Goal: Task Accomplishment & Management: Use online tool/utility

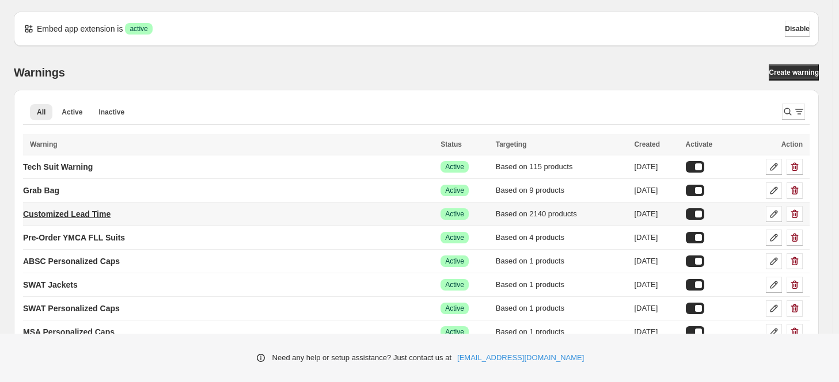
click at [101, 212] on p "Customized Lead Time" at bounding box center [67, 214] width 88 height 12
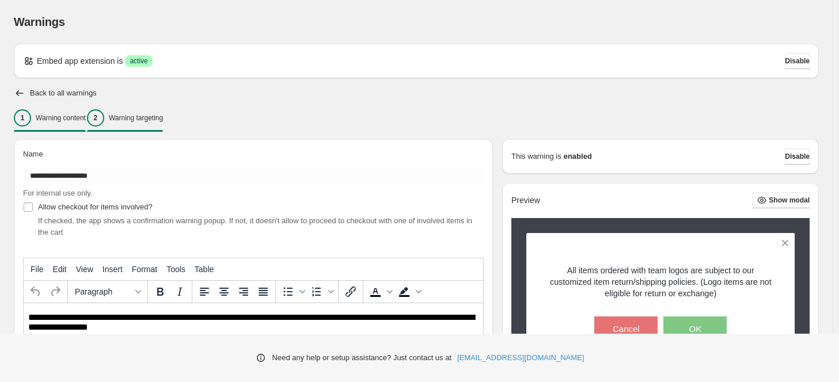
click at [156, 115] on p "Warning targeting" at bounding box center [136, 117] width 54 height 9
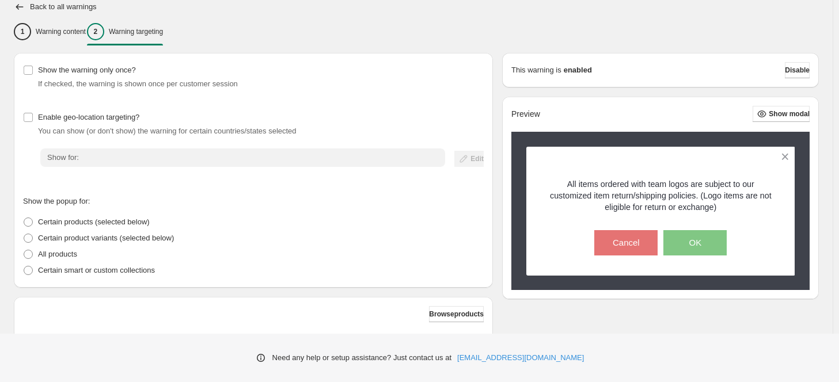
scroll to position [187, 0]
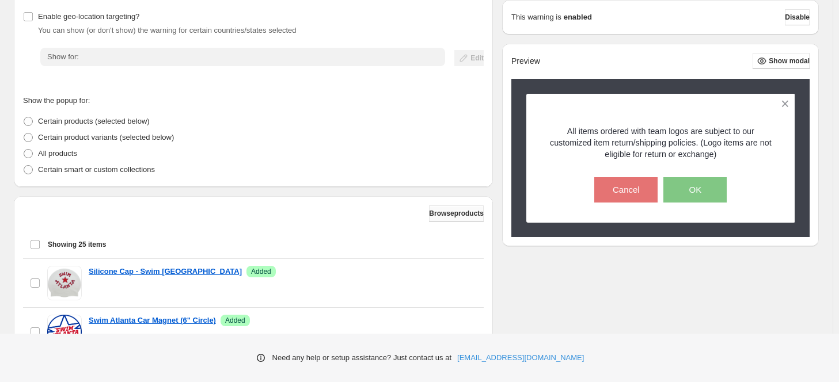
click at [446, 214] on span "Browse products" at bounding box center [456, 213] width 55 height 9
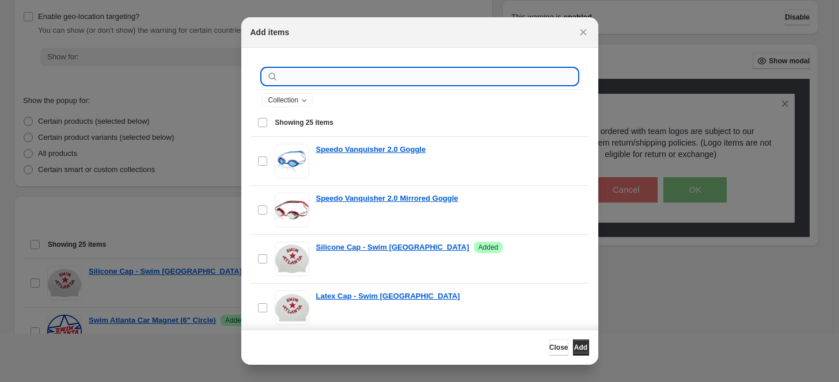
click at [302, 73] on input ":r23:" at bounding box center [428, 77] width 297 height 16
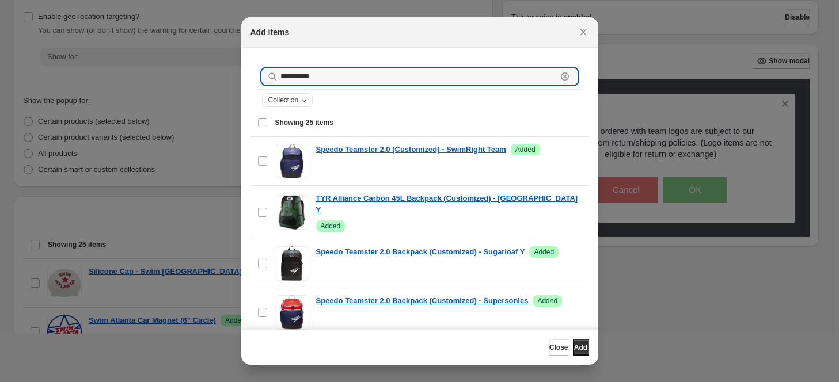
type input "**********"
click at [304, 101] on icon "Collection" at bounding box center [303, 100] width 9 height 9
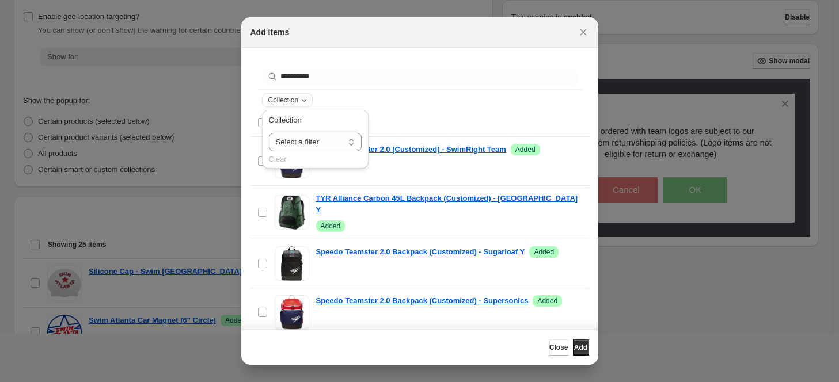
click at [304, 101] on icon "Collection" at bounding box center [303, 100] width 9 height 9
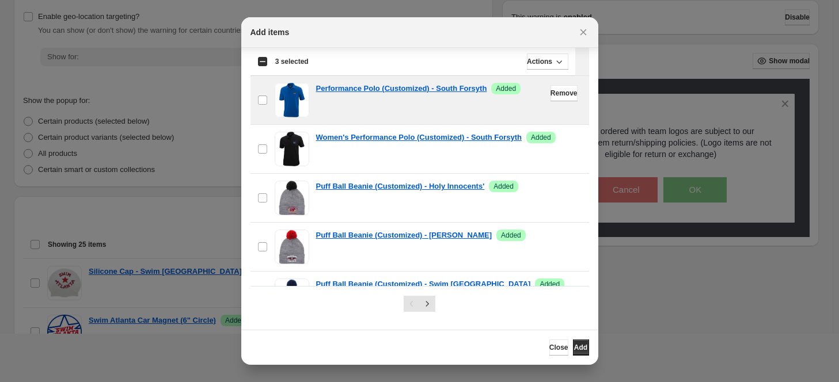
scroll to position [1017, 0]
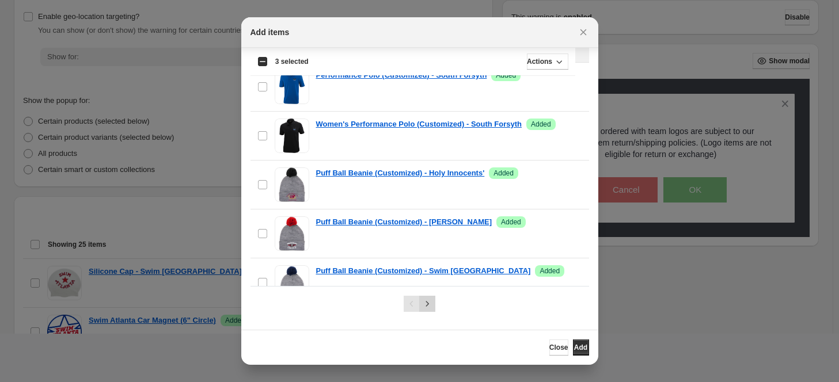
click at [423, 302] on icon "Next" at bounding box center [427, 304] width 12 height 12
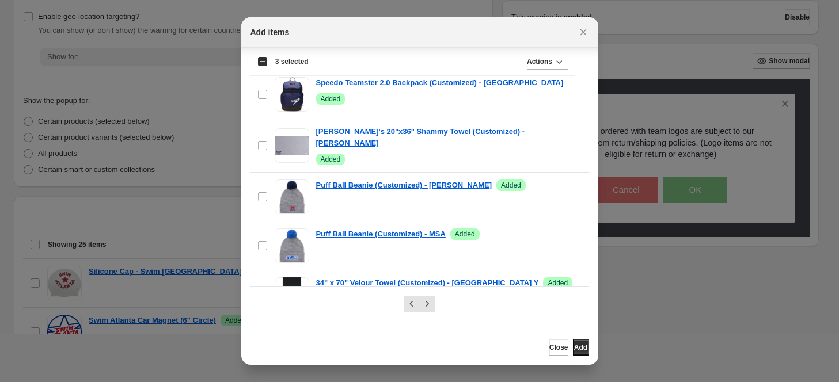
scroll to position [0, 0]
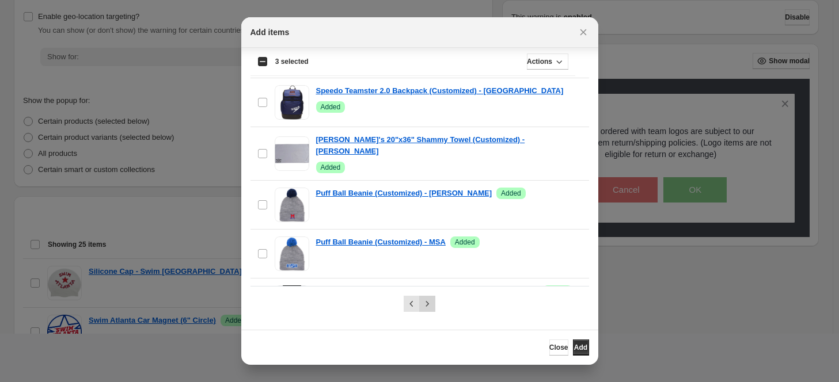
click at [425, 299] on icon "Next" at bounding box center [427, 304] width 12 height 12
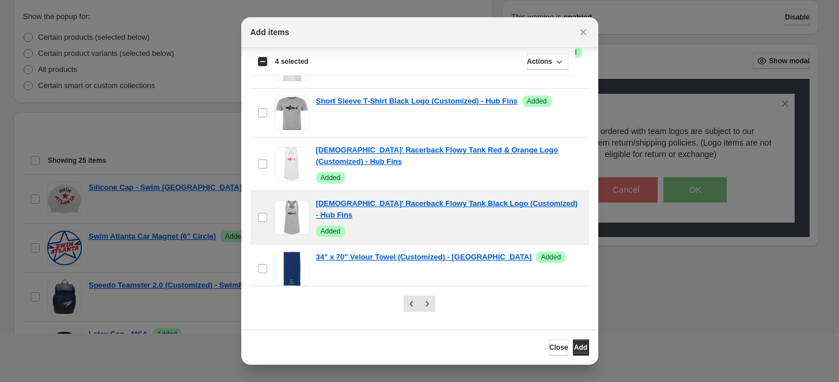
scroll to position [272, 0]
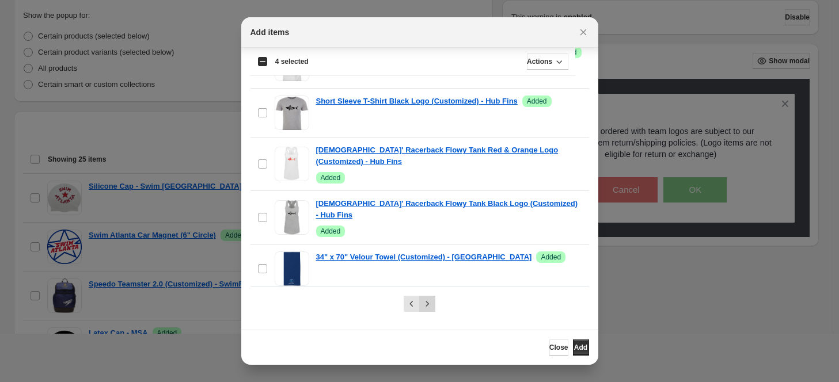
click at [426, 303] on icon "Next" at bounding box center [427, 304] width 12 height 12
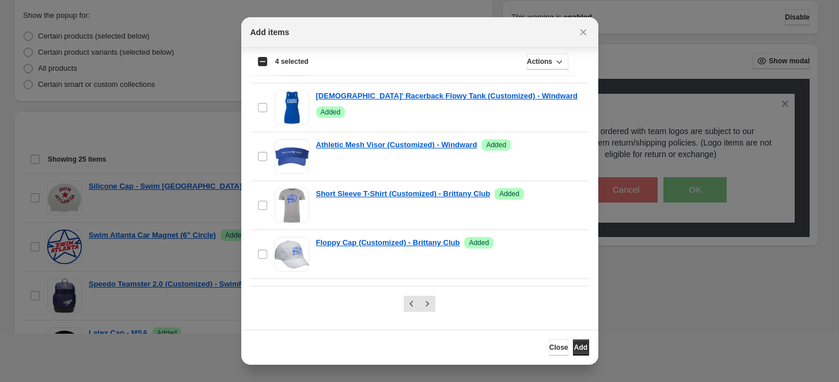
scroll to position [520, 0]
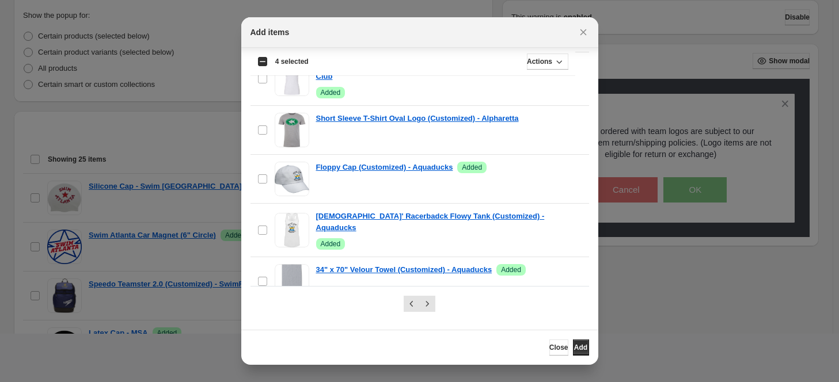
drag, startPoint x: 576, startPoint y: 345, endPoint x: 578, endPoint y: 321, distance: 23.7
click at [576, 345] on span "Add" at bounding box center [580, 347] width 13 height 9
click at [583, 32] on icon "Close" at bounding box center [583, 32] width 6 height 6
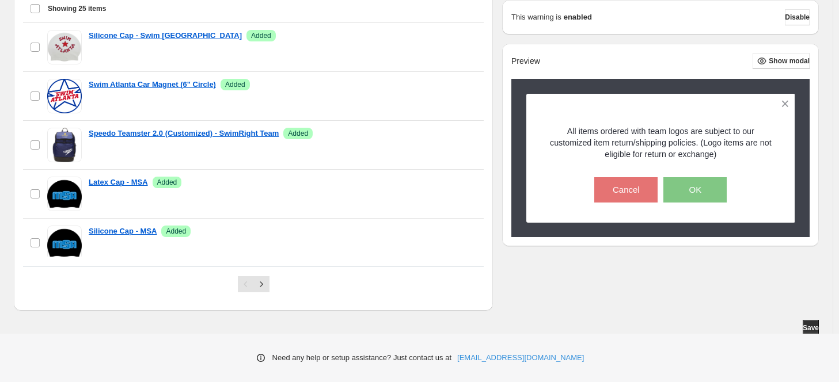
scroll to position [426, 0]
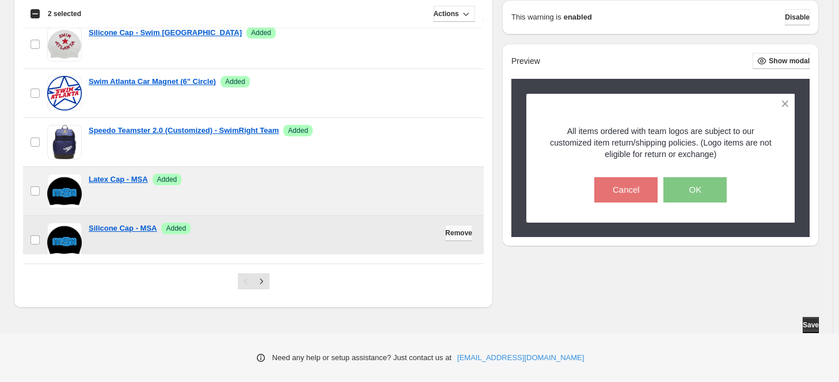
click at [445, 235] on span "Remove" at bounding box center [458, 233] width 27 height 9
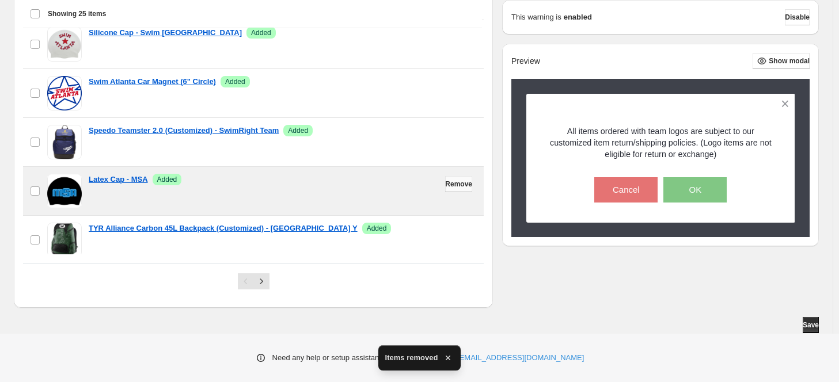
click at [445, 181] on span "Remove" at bounding box center [458, 184] width 27 height 9
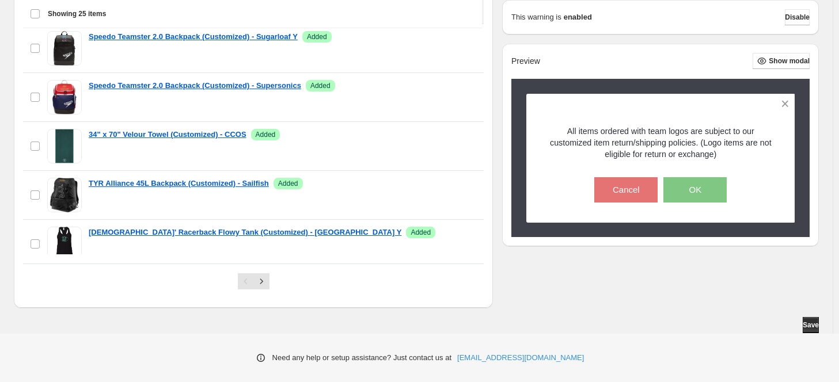
scroll to position [0, 0]
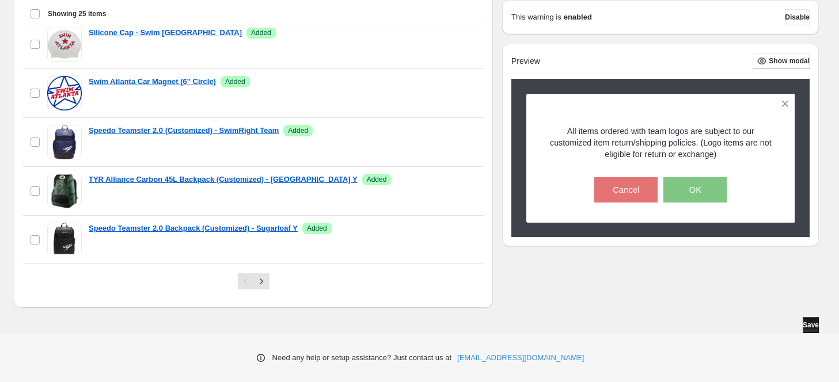
click at [810, 325] on span "Save" at bounding box center [811, 325] width 16 height 9
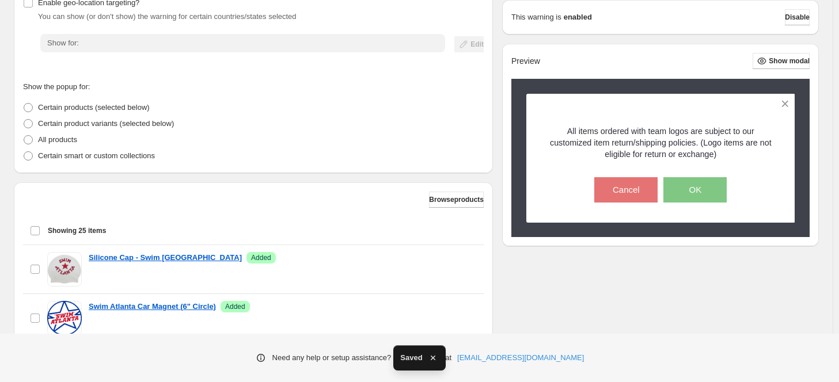
scroll to position [263, 0]
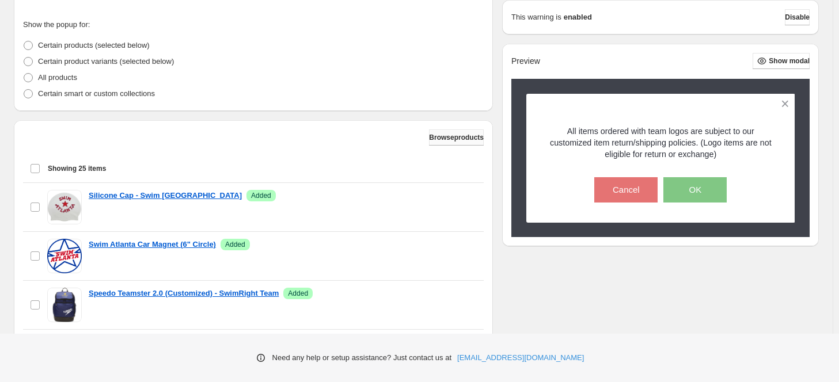
click at [442, 141] on span "Browse products" at bounding box center [456, 137] width 55 height 9
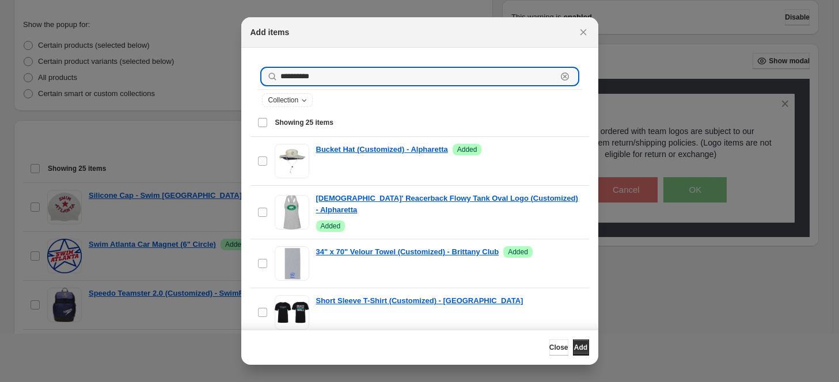
drag, startPoint x: 332, startPoint y: 77, endPoint x: 260, endPoint y: 78, distance: 72.0
click at [260, 78] on div "**********" at bounding box center [419, 76] width 325 height 25
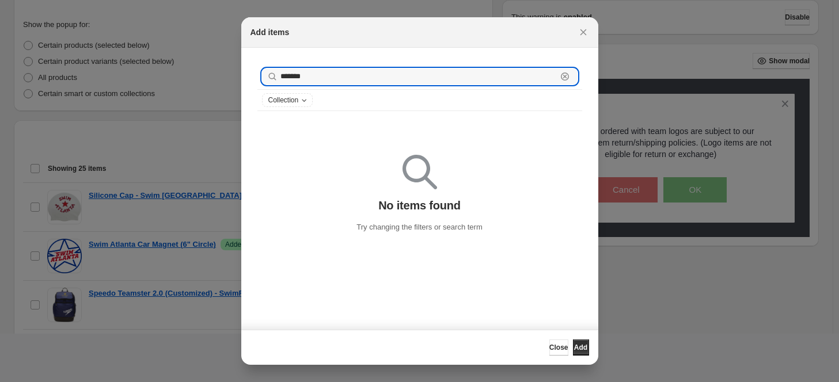
drag, startPoint x: 290, startPoint y: 78, endPoint x: 268, endPoint y: 78, distance: 21.9
click at [268, 78] on div "******* Clear" at bounding box center [420, 77] width 316 height 16
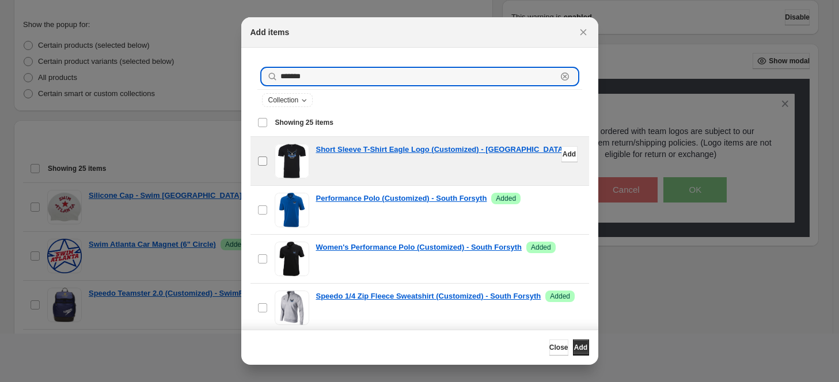
type input "*******"
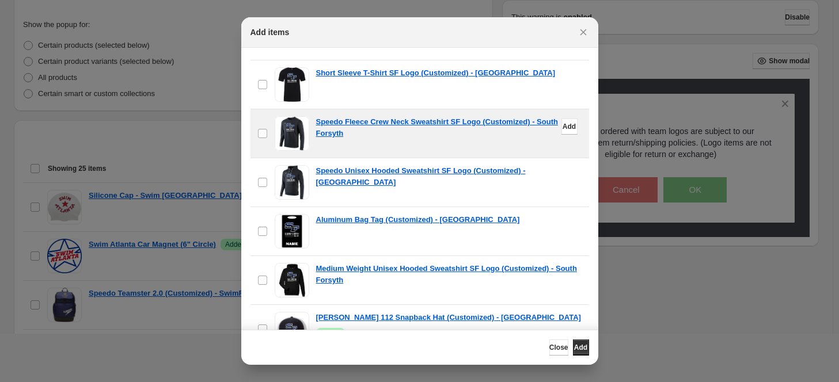
scroll to position [767, 0]
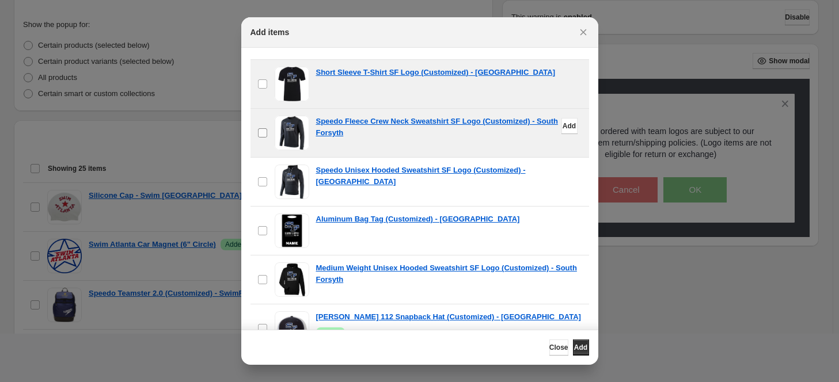
click at [263, 130] on label "checkbox" at bounding box center [262, 133] width 24 height 48
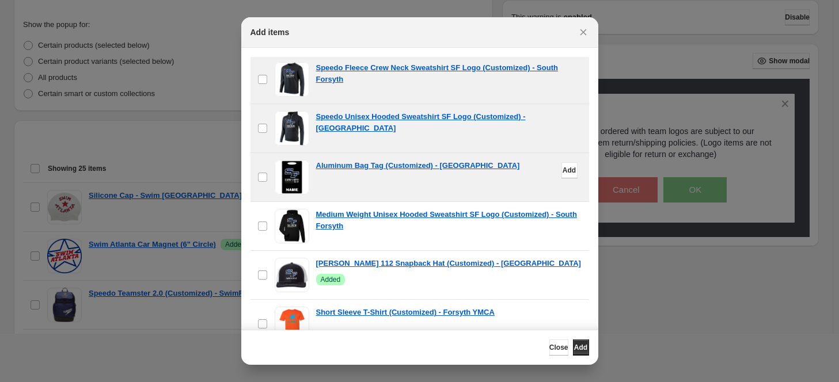
scroll to position [822, 0]
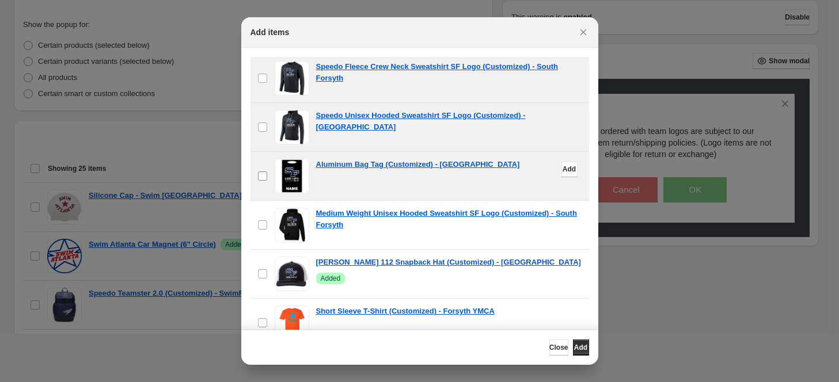
click at [265, 185] on label "checkbox" at bounding box center [262, 176] width 24 height 48
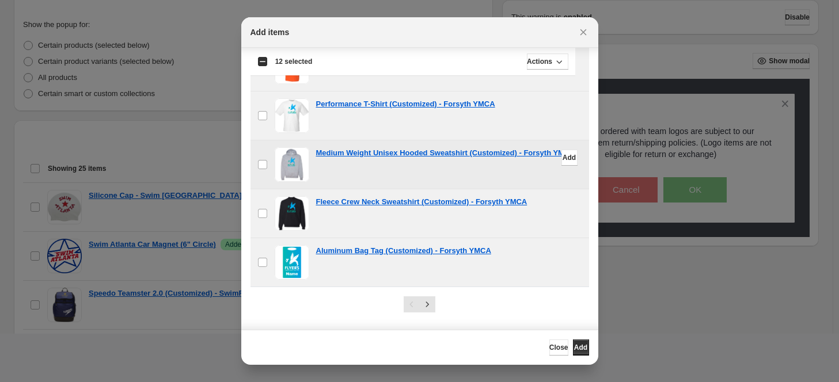
scroll to position [59, 0]
drag, startPoint x: 580, startPoint y: 344, endPoint x: 571, endPoint y: 336, distance: 12.2
click at [579, 343] on span "Add" at bounding box center [580, 347] width 13 height 9
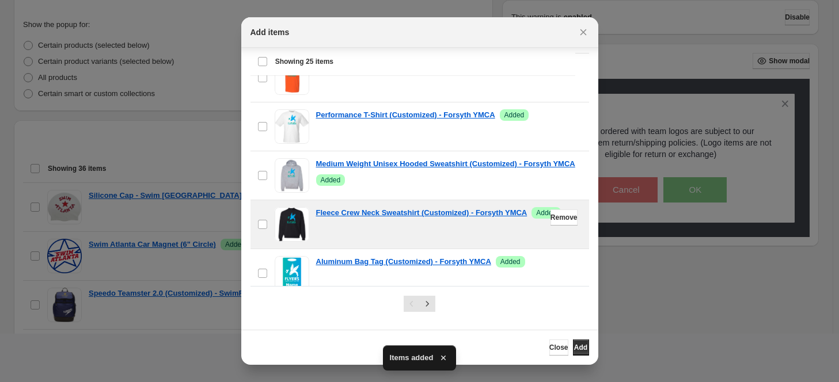
scroll to position [1036, 0]
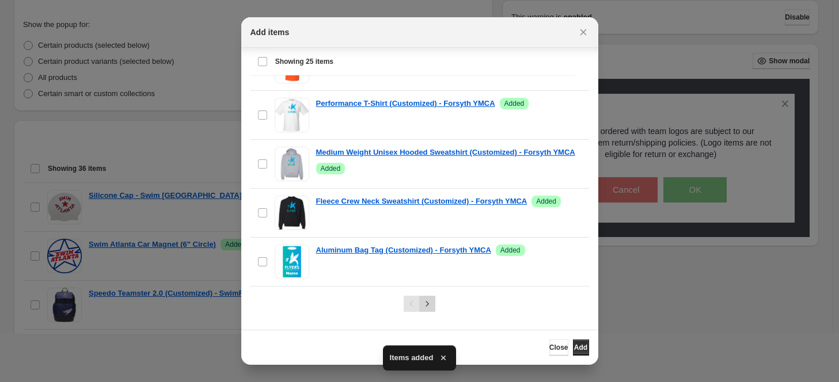
click at [421, 306] on icon "Next" at bounding box center [427, 304] width 12 height 12
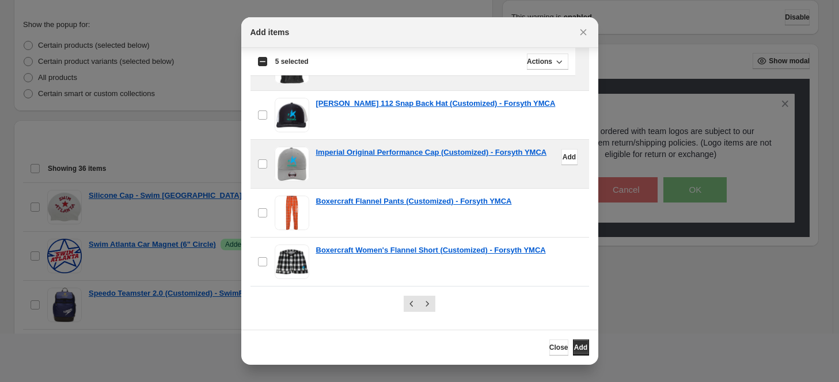
scroll to position [239, 0]
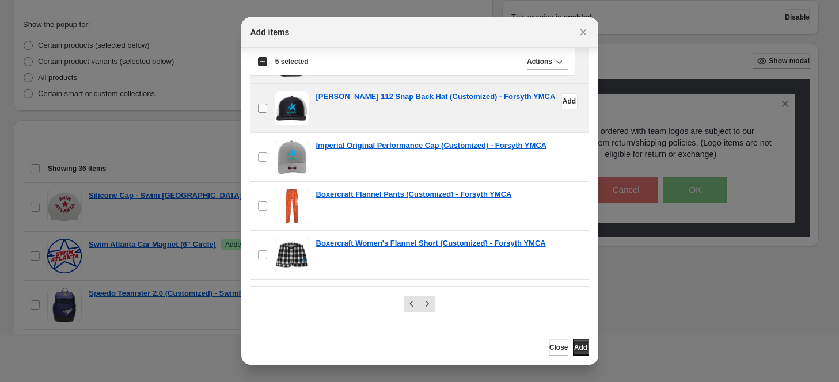
click at [256, 106] on label "checkbox" at bounding box center [262, 108] width 24 height 48
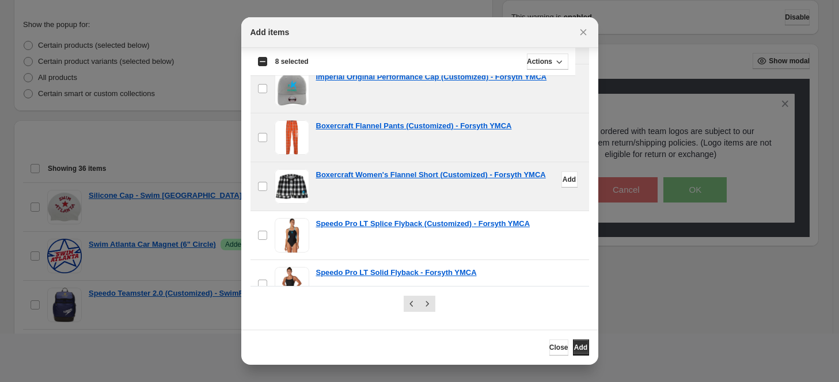
scroll to position [317, 0]
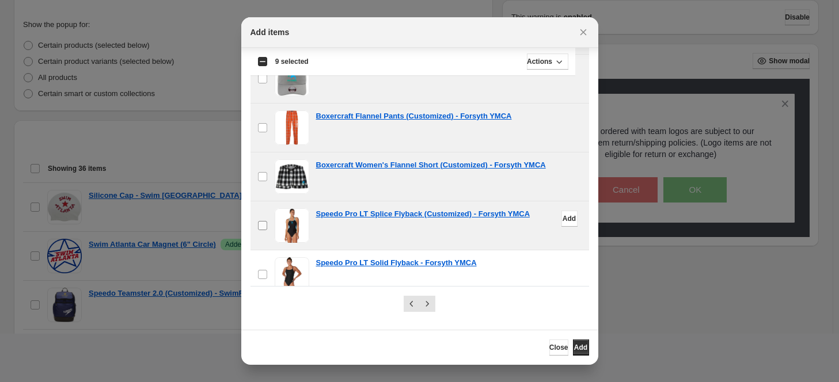
click at [265, 215] on label "checkbox" at bounding box center [262, 226] width 24 height 48
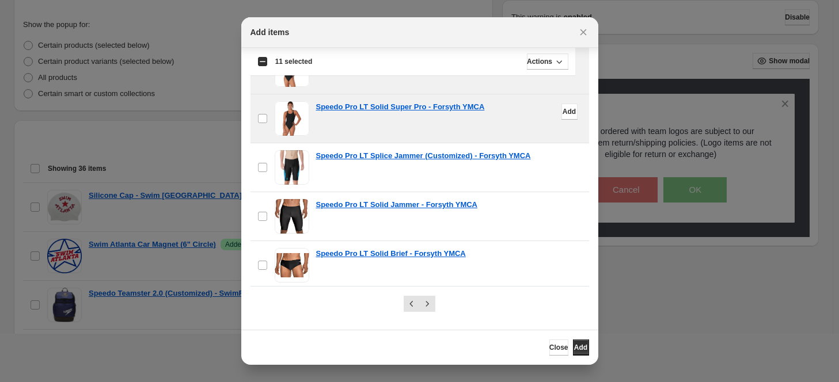
scroll to position [503, 0]
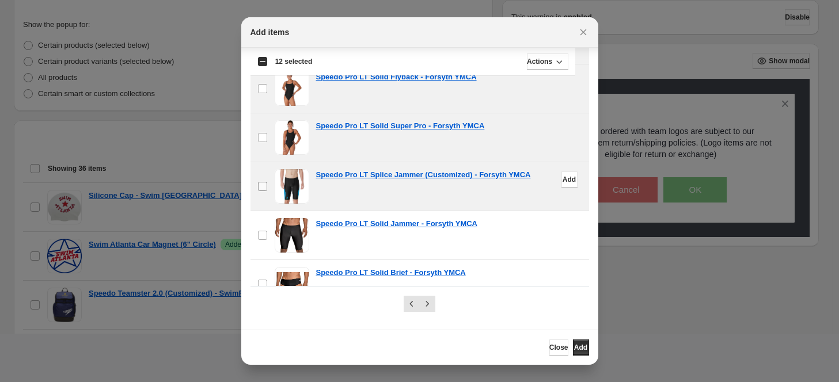
click at [268, 176] on label "checkbox" at bounding box center [262, 186] width 24 height 48
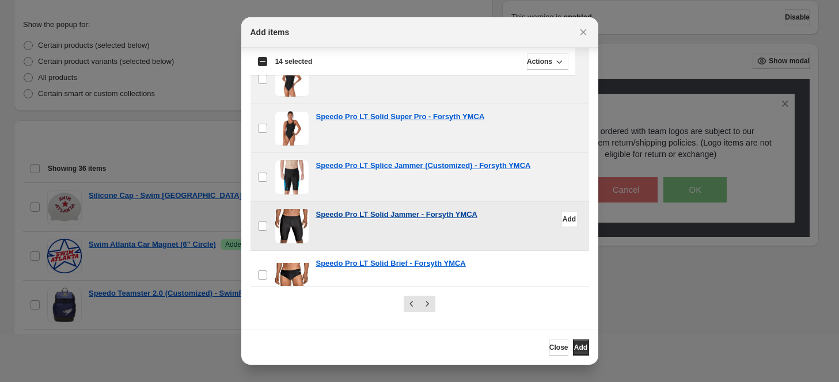
scroll to position [578, 0]
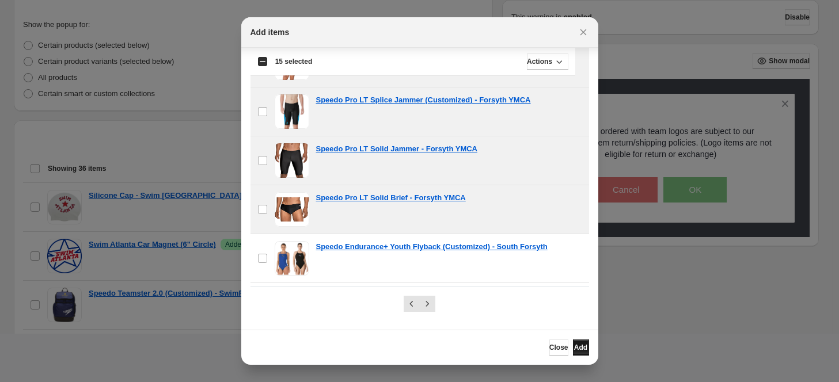
click at [574, 350] on span "Add" at bounding box center [580, 347] width 13 height 9
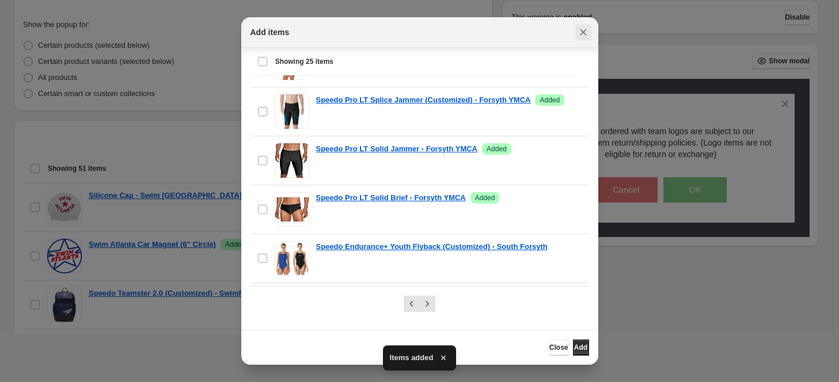
scroll to position [583, 0]
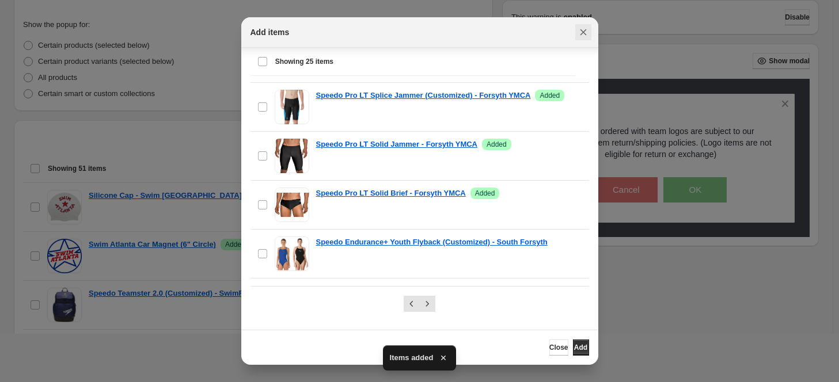
click at [582, 26] on icon "Close" at bounding box center [584, 32] width 12 height 12
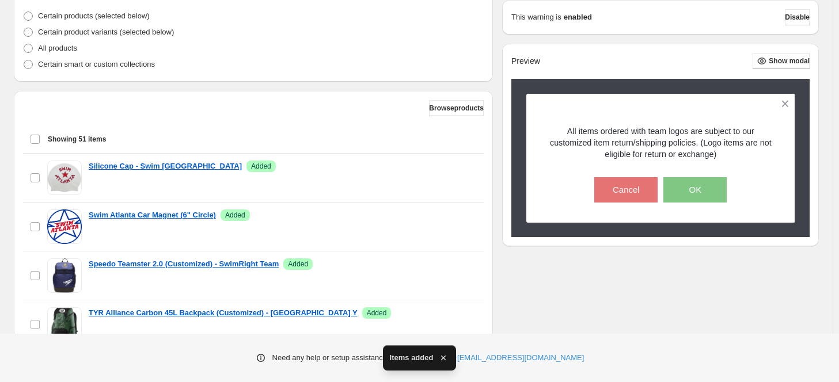
scroll to position [426, 0]
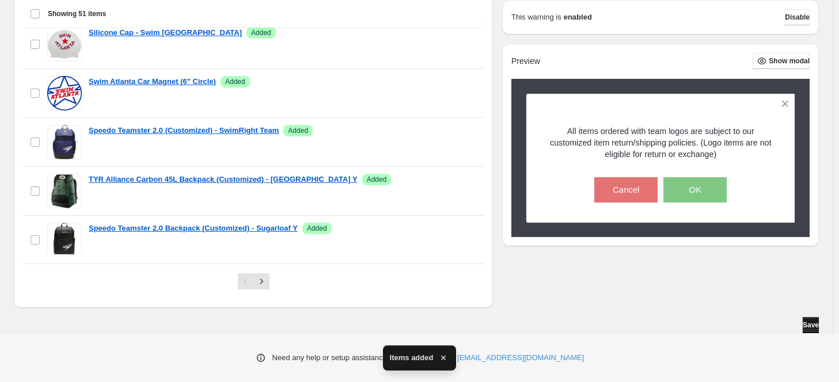
click at [804, 326] on span "Save" at bounding box center [811, 325] width 16 height 9
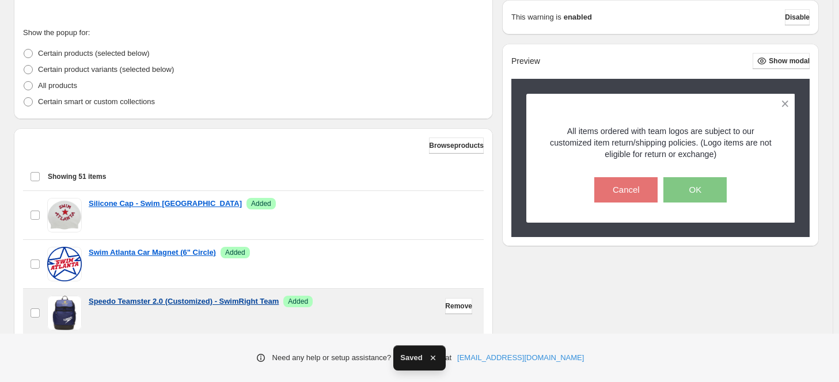
scroll to position [0, 0]
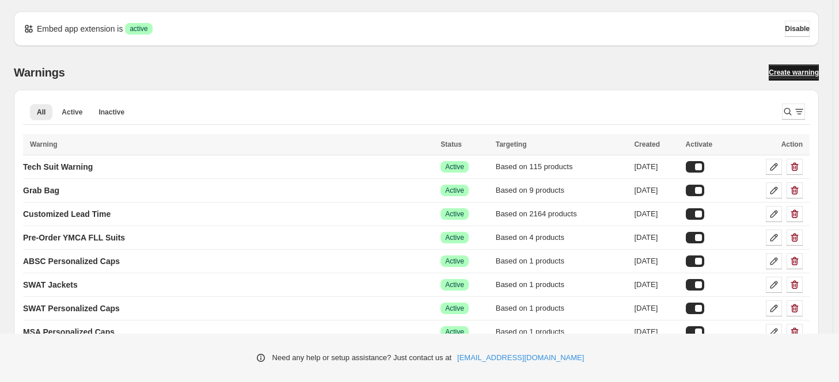
click at [792, 71] on span "Create warning" at bounding box center [794, 72] width 50 height 9
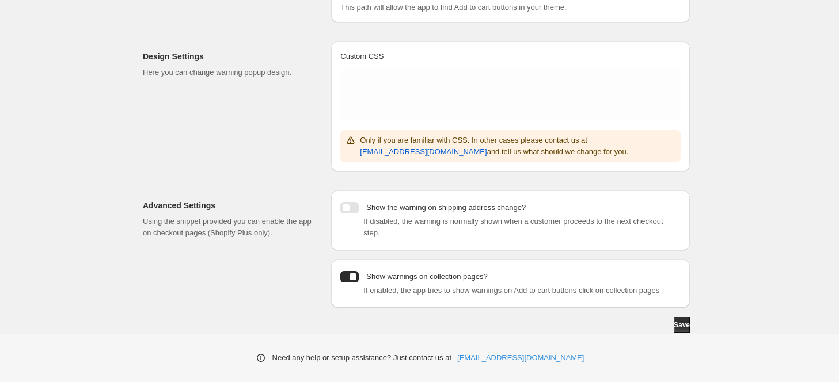
scroll to position [215, 0]
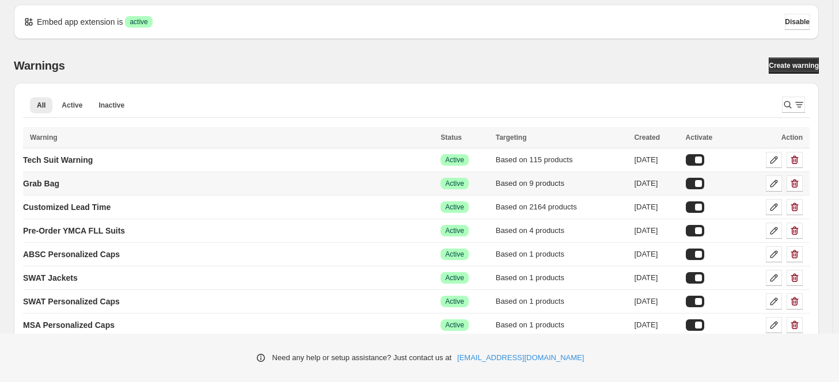
scroll to position [7, 0]
click at [52, 181] on p "Grab Bag" at bounding box center [41, 183] width 36 height 12
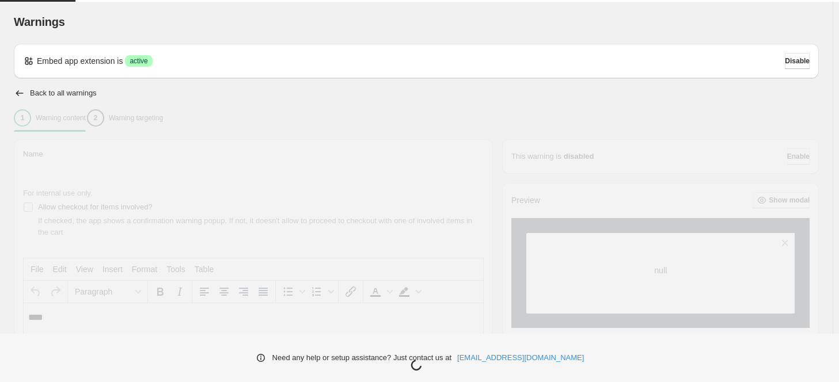
type input "********"
type input "**********"
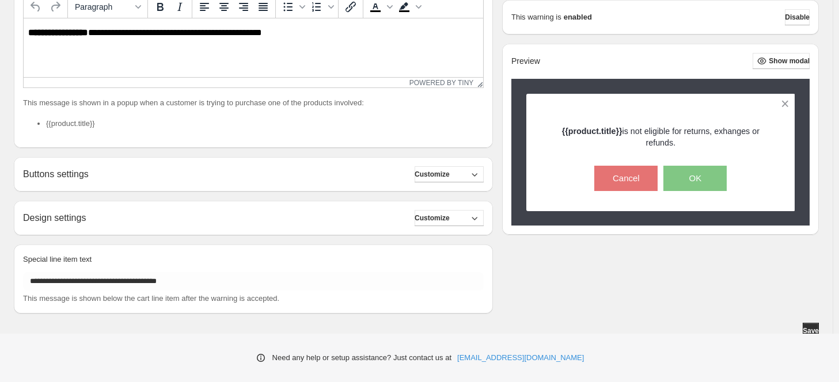
scroll to position [291, 0]
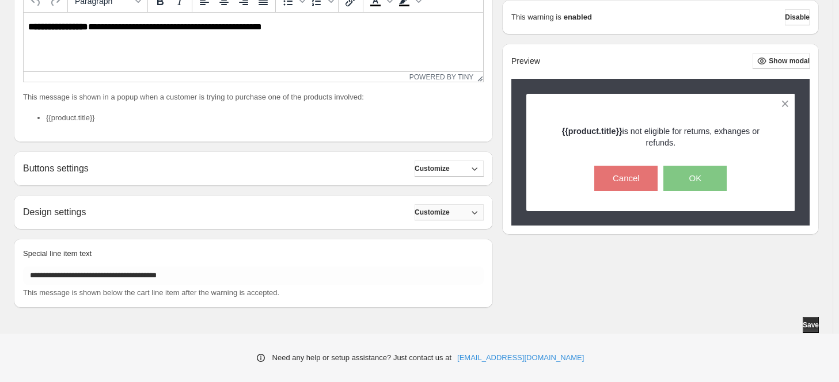
click at [446, 208] on span "Customize" at bounding box center [432, 212] width 35 height 9
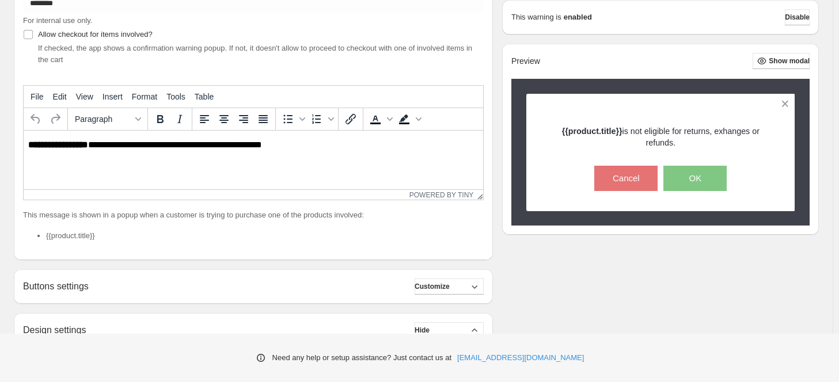
scroll to position [0, 0]
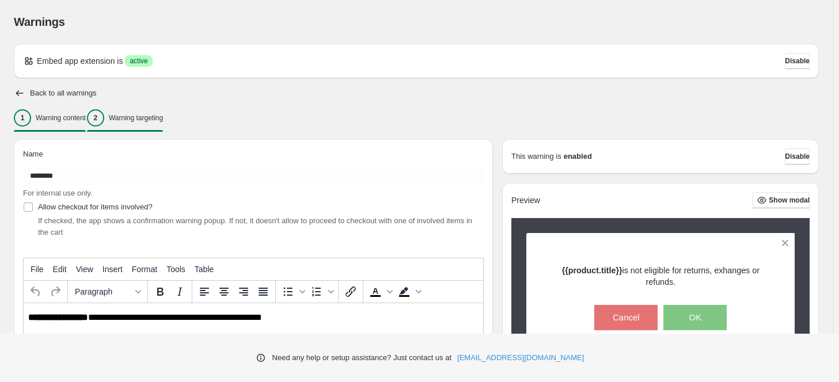
click at [135, 112] on div "2 Warning targeting" at bounding box center [125, 117] width 76 height 17
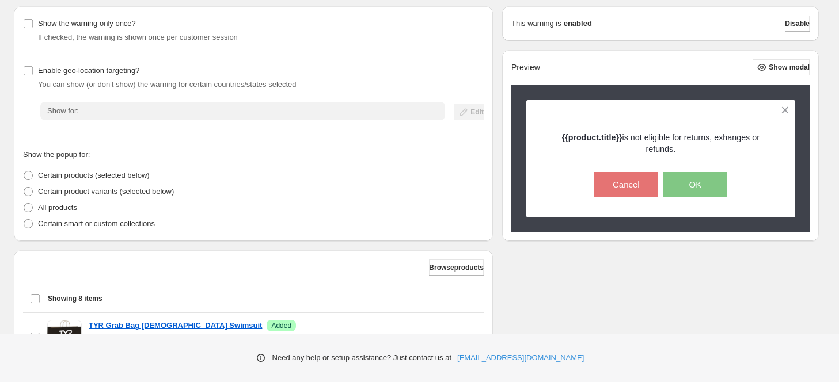
scroll to position [138, 0]
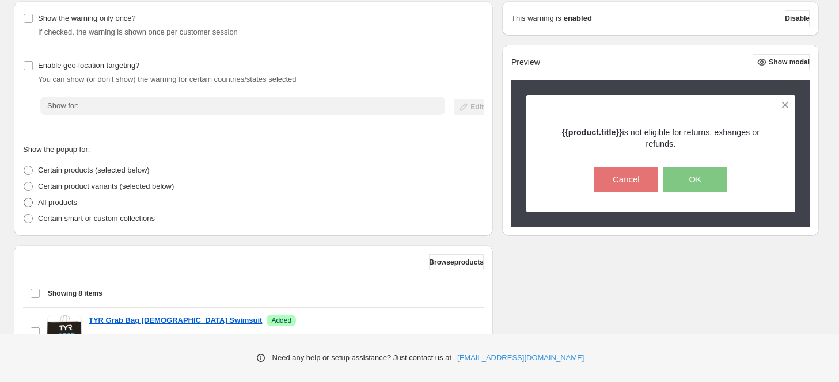
click at [53, 201] on p "All products" at bounding box center [57, 203] width 39 height 12
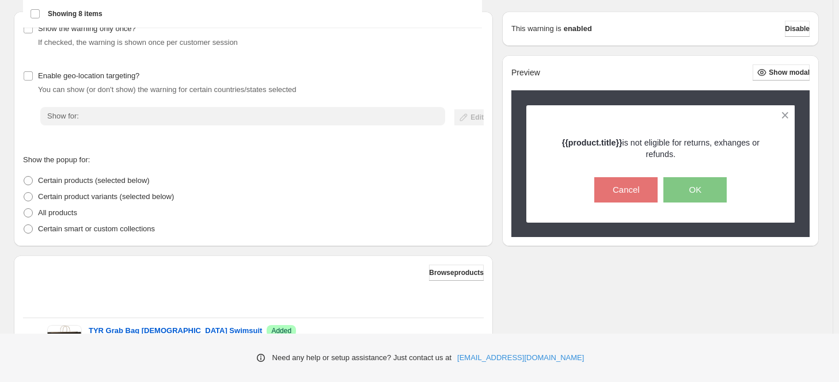
scroll to position [0, 0]
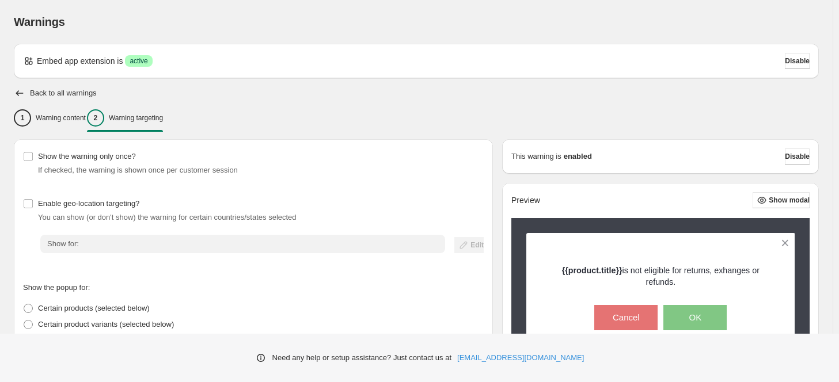
click at [35, 96] on h2 "Back to all warnings" at bounding box center [63, 93] width 67 height 9
click at [18, 93] on icon "button" at bounding box center [20, 94] width 12 height 12
